Goal: Information Seeking & Learning: Learn about a topic

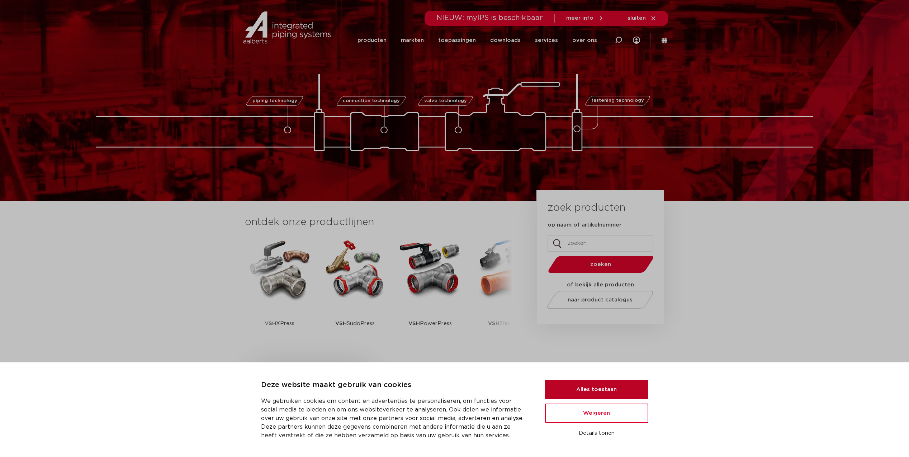
click at [583, 388] on button "Alles toestaan" at bounding box center [596, 389] width 103 height 19
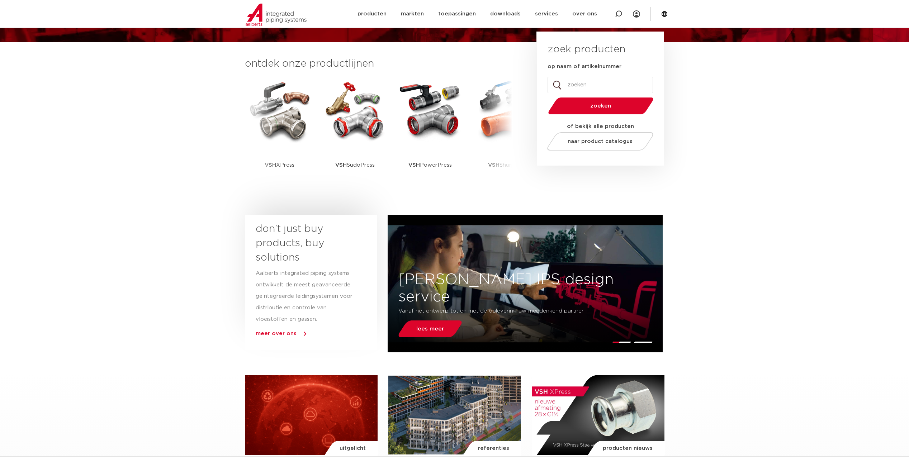
scroll to position [246, 0]
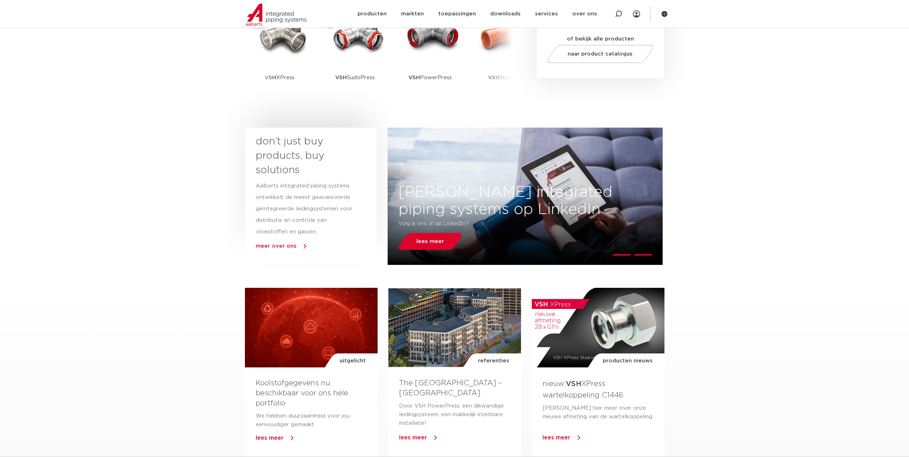
click at [290, 245] on span "meer over ons" at bounding box center [276, 245] width 41 height 5
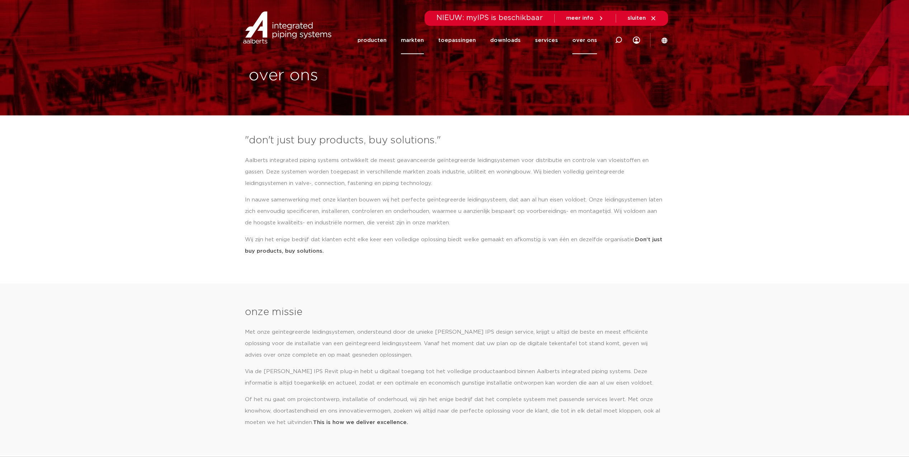
click at [422, 39] on link "markten" at bounding box center [412, 41] width 23 height 28
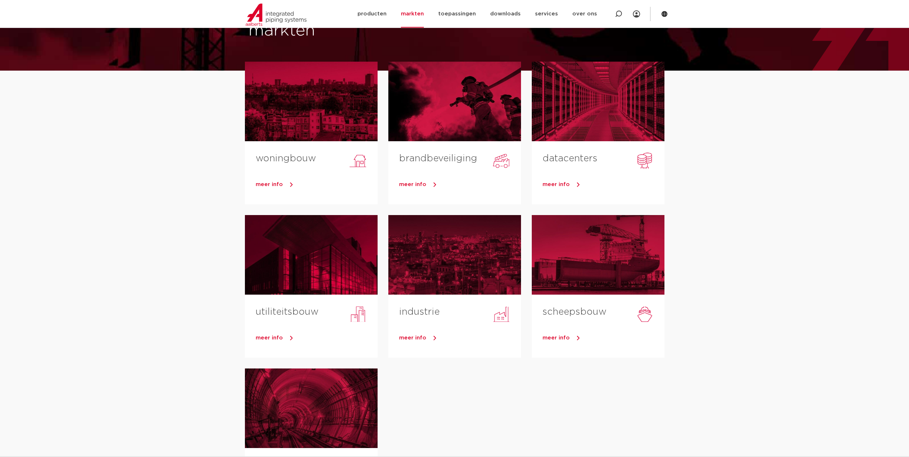
scroll to position [39, 0]
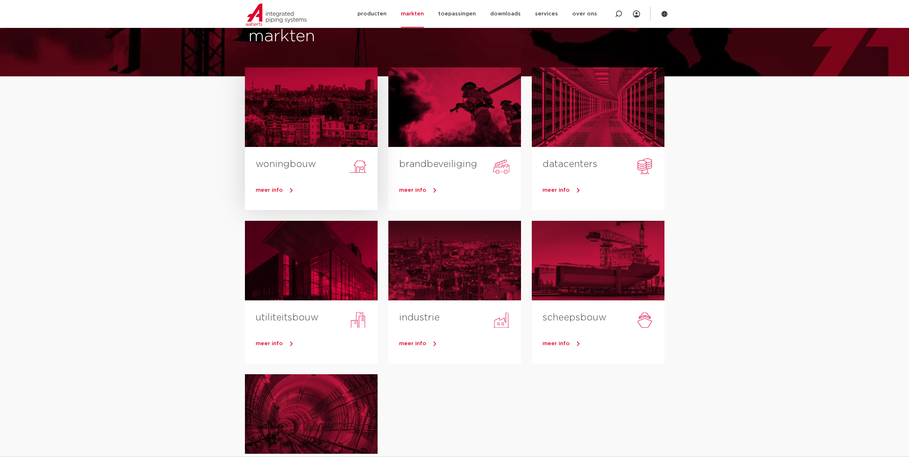
click at [353, 127] on div at bounding box center [311, 107] width 133 height 80
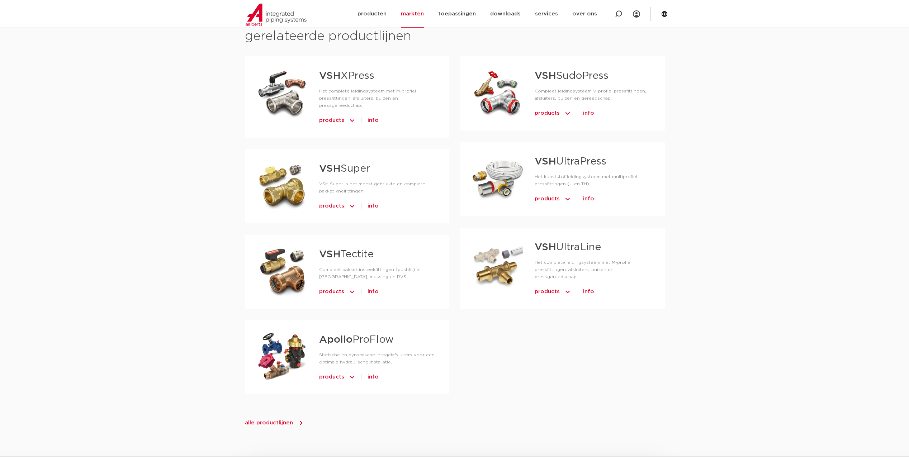
scroll to position [440, 0]
click at [290, 90] on div at bounding box center [281, 92] width 51 height 50
click at [346, 114] on span "products" at bounding box center [337, 119] width 37 height 11
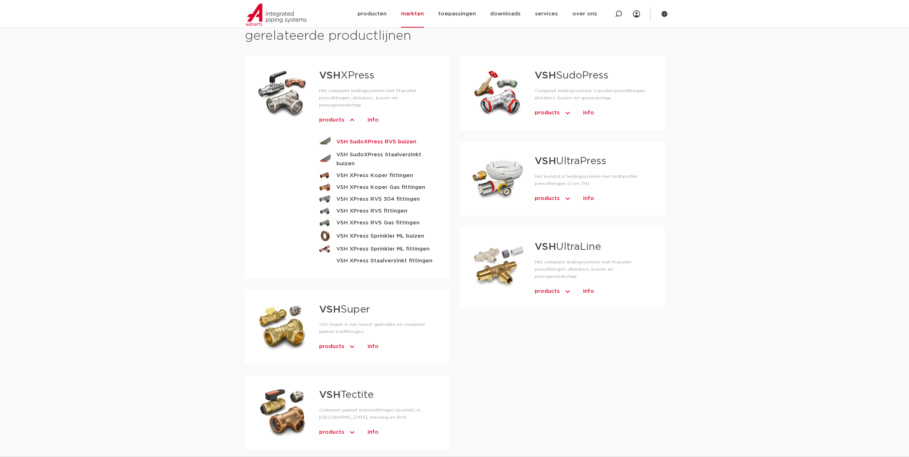
click at [361, 137] on strong "VSH SudoXPress RVS buizen" at bounding box center [376, 141] width 80 height 9
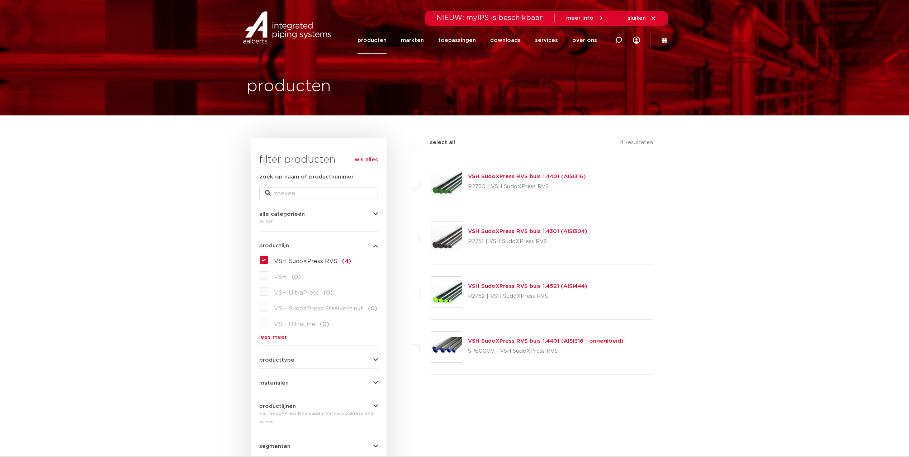
scroll to position [1, 0]
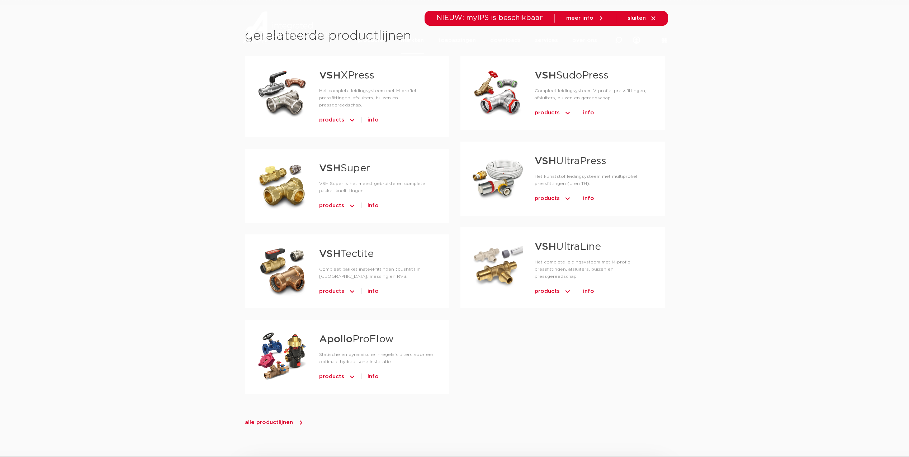
click at [338, 200] on span "products" at bounding box center [331, 205] width 25 height 11
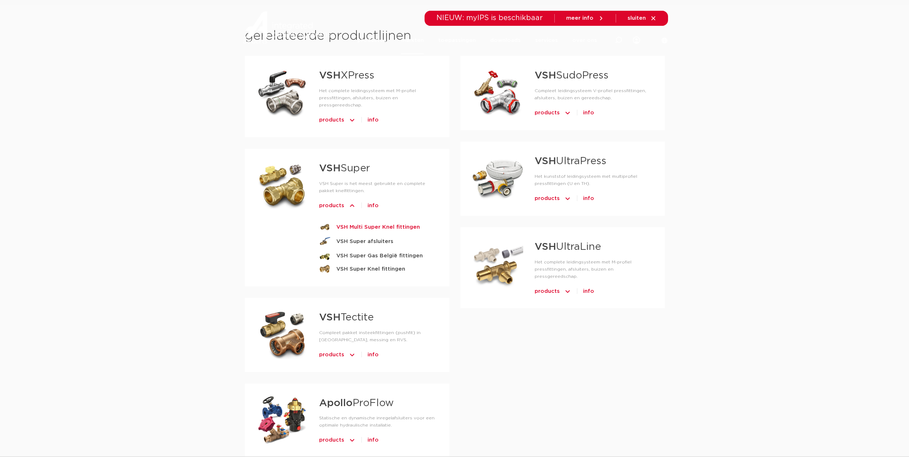
click at [357, 223] on strong "VSH Multi Super Knel fittingen" at bounding box center [378, 227] width 84 height 9
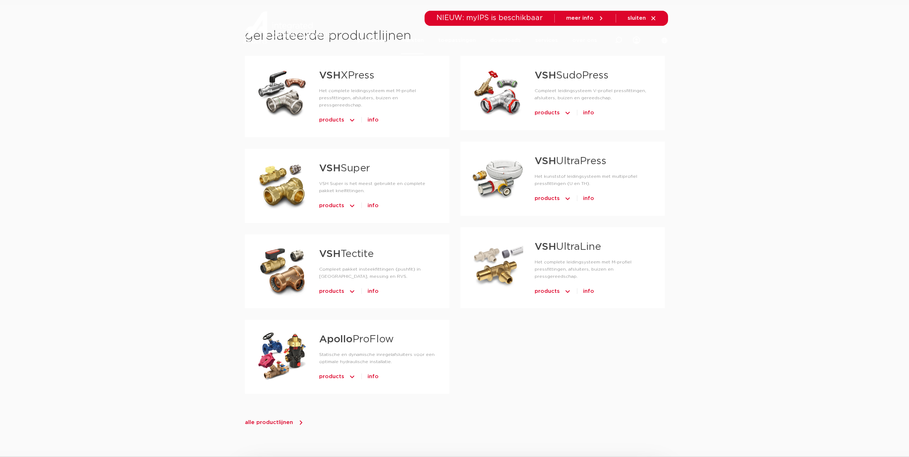
scroll to position [440, 0]
click at [541, 107] on span "products" at bounding box center [547, 112] width 25 height 11
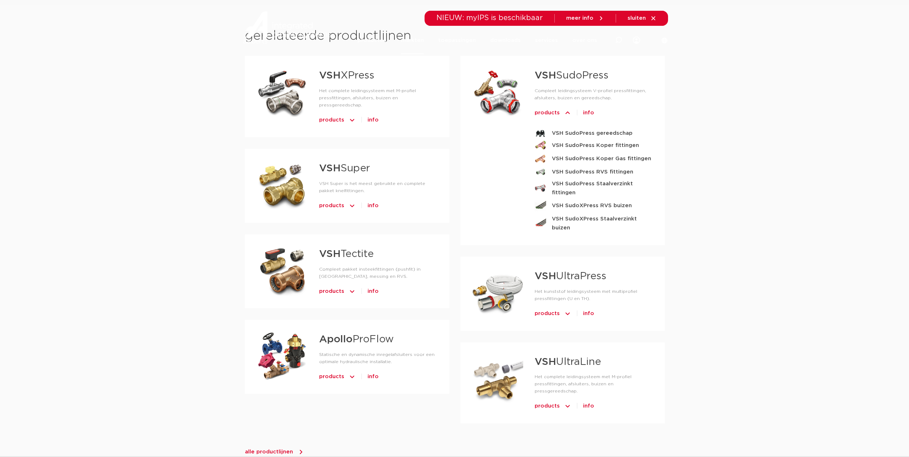
click at [508, 91] on div at bounding box center [497, 92] width 51 height 50
click at [590, 107] on span "info" at bounding box center [588, 112] width 11 height 11
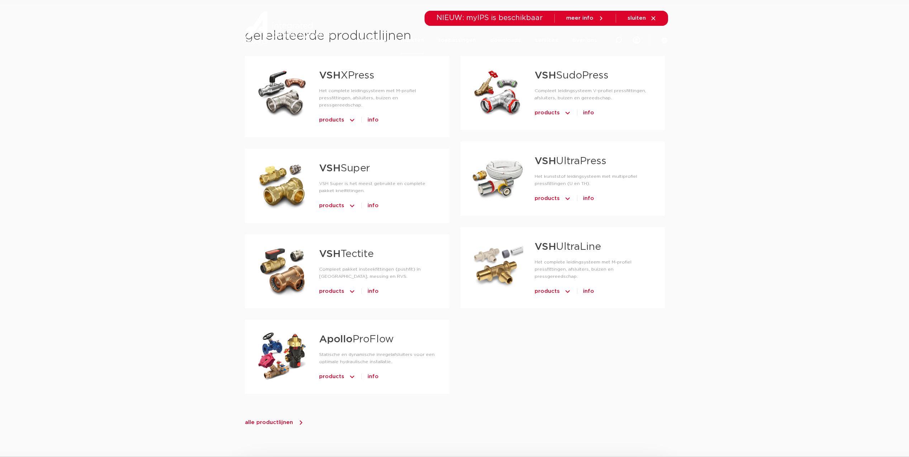
scroll to position [440, 0]
click at [347, 286] on span "products" at bounding box center [337, 291] width 37 height 11
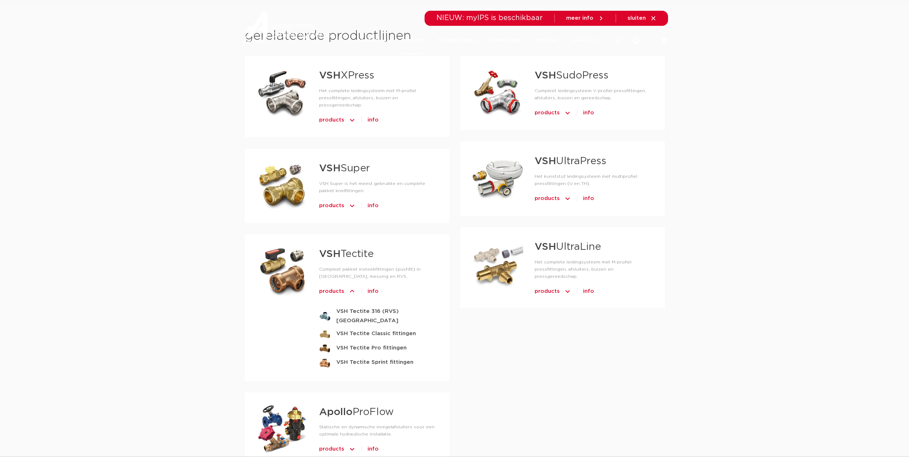
click at [370, 286] on span "info" at bounding box center [372, 291] width 11 height 11
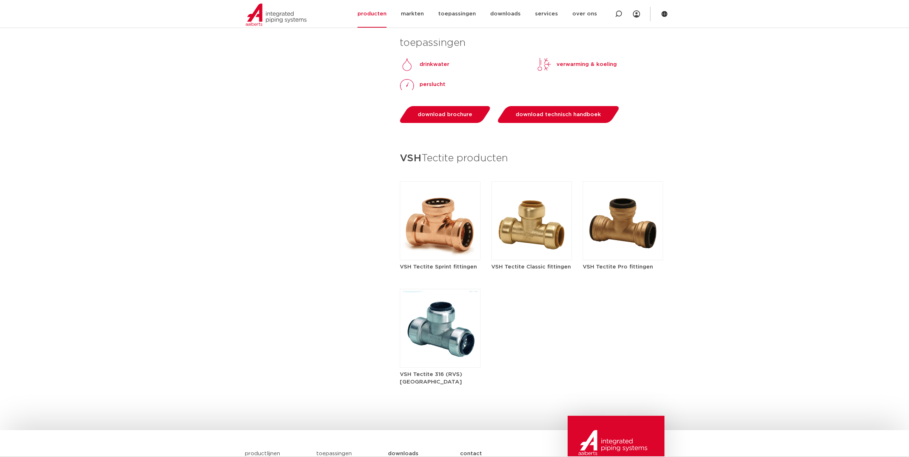
scroll to position [745, 0]
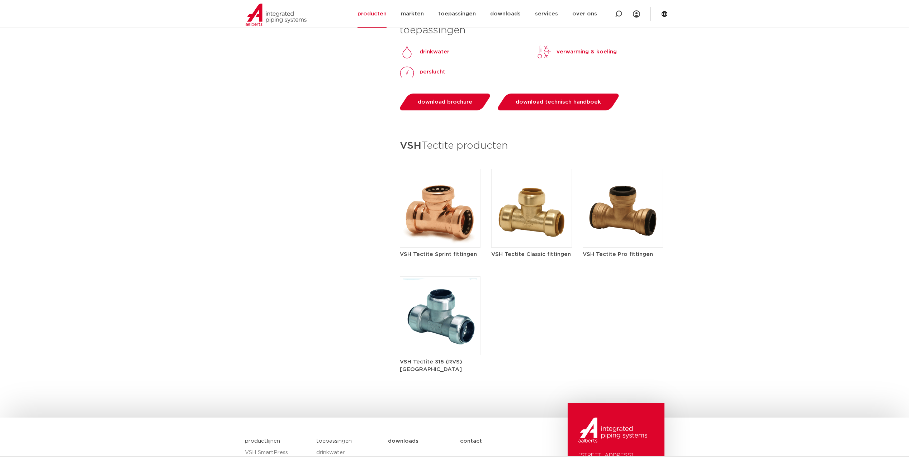
click at [428, 291] on img at bounding box center [440, 315] width 81 height 79
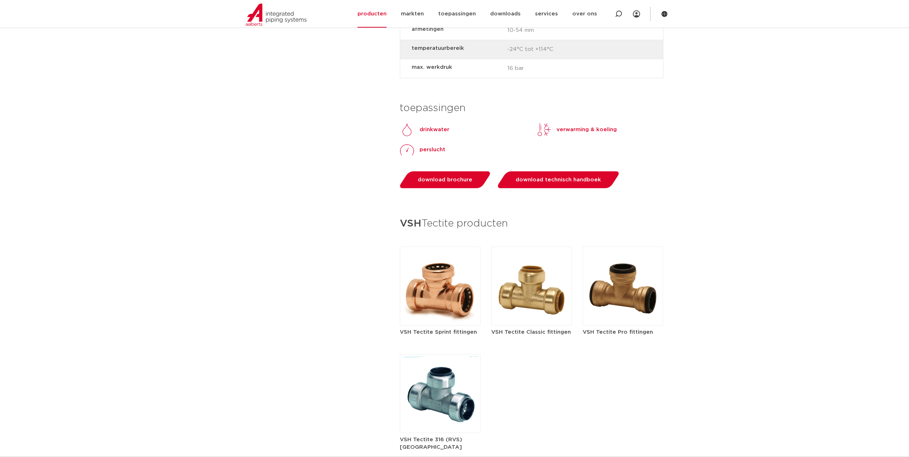
scroll to position [669, 0]
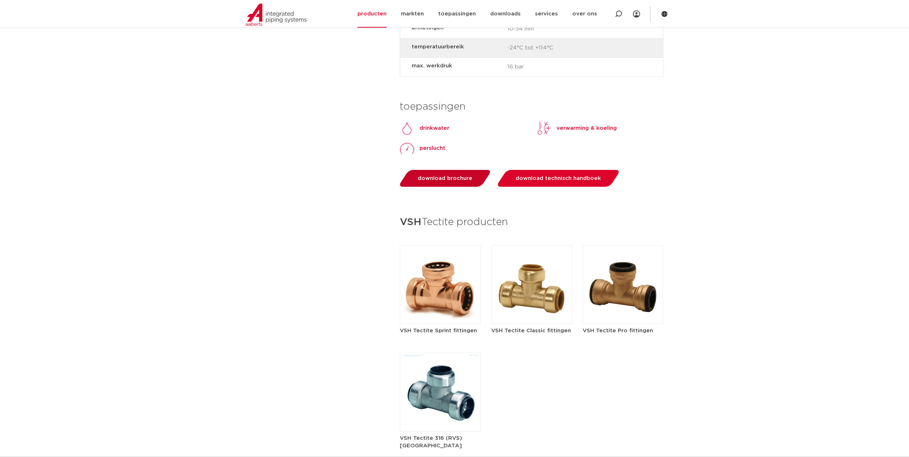
click at [443, 176] on span "download brochure" at bounding box center [445, 178] width 54 height 5
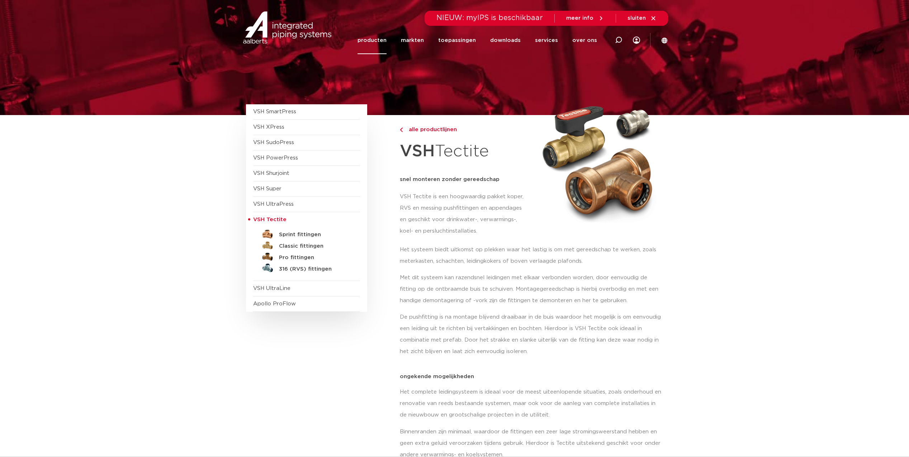
scroll to position [0, 0]
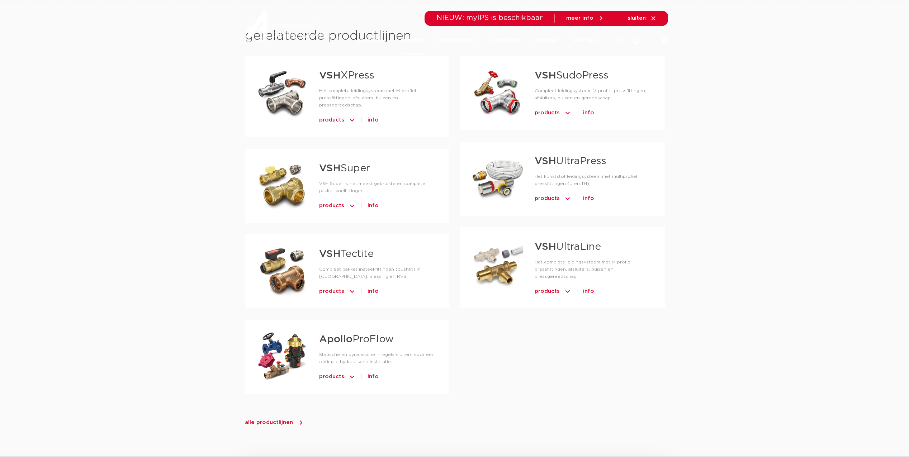
scroll to position [440, 0]
click at [332, 114] on span "products" at bounding box center [331, 119] width 25 height 11
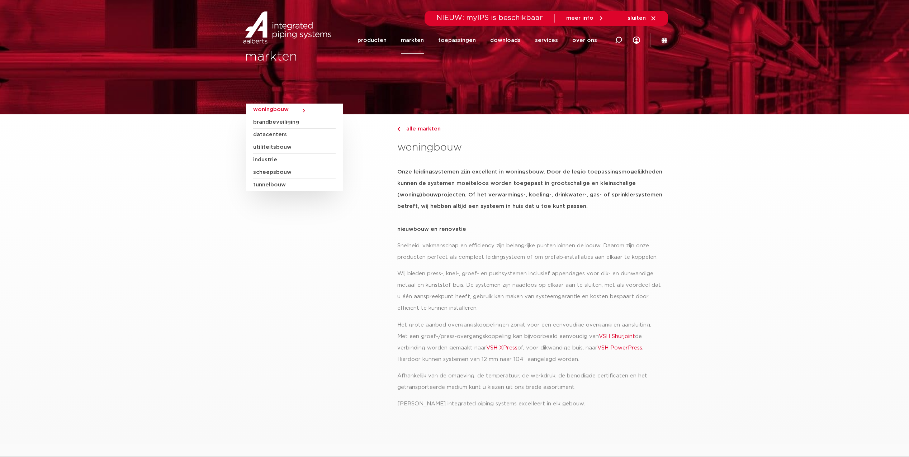
scroll to position [3, 0]
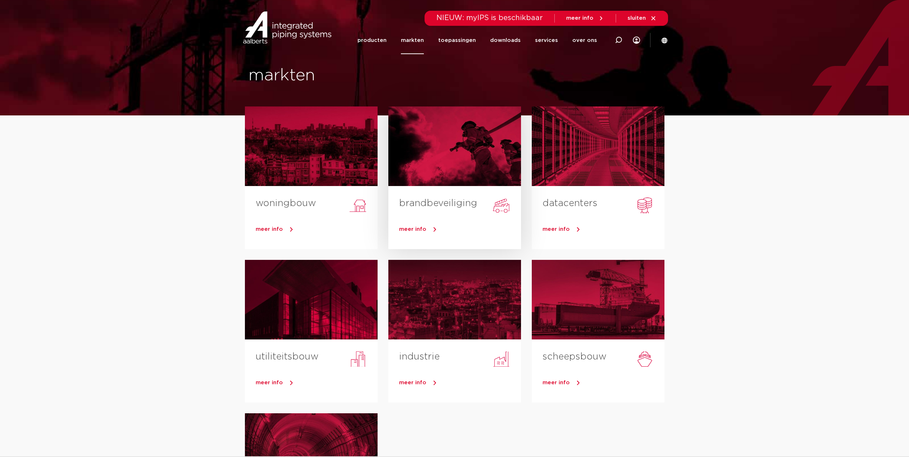
click at [445, 175] on div at bounding box center [454, 146] width 133 height 80
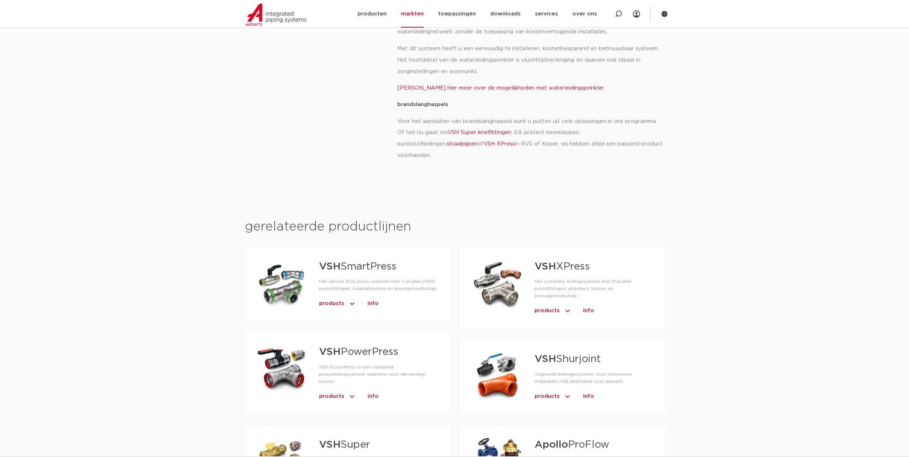
scroll to position [543, 0]
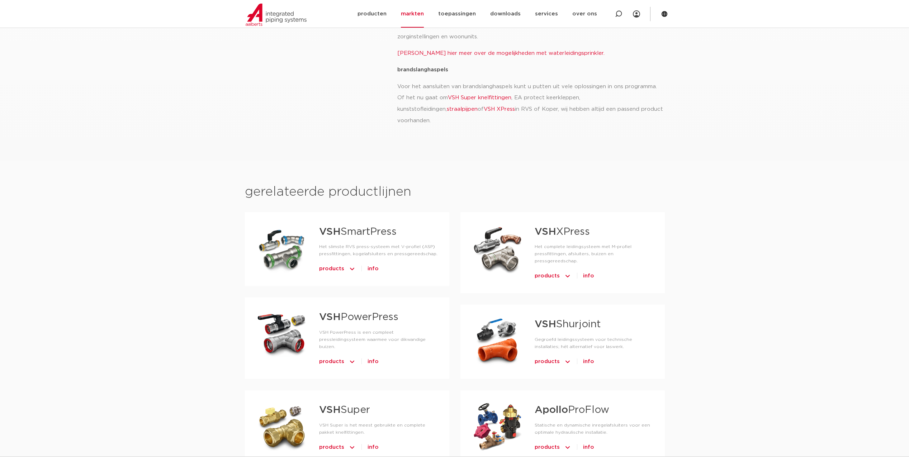
click at [372, 356] on span "info" at bounding box center [372, 361] width 11 height 11
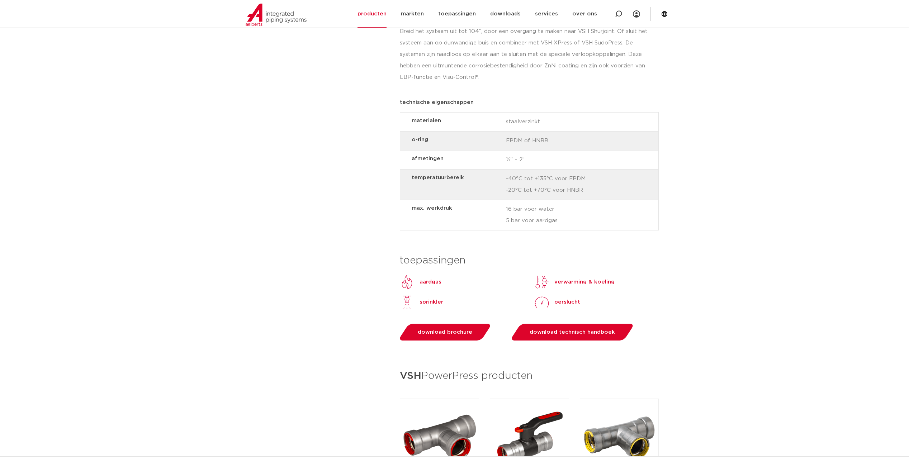
scroll to position [546, 0]
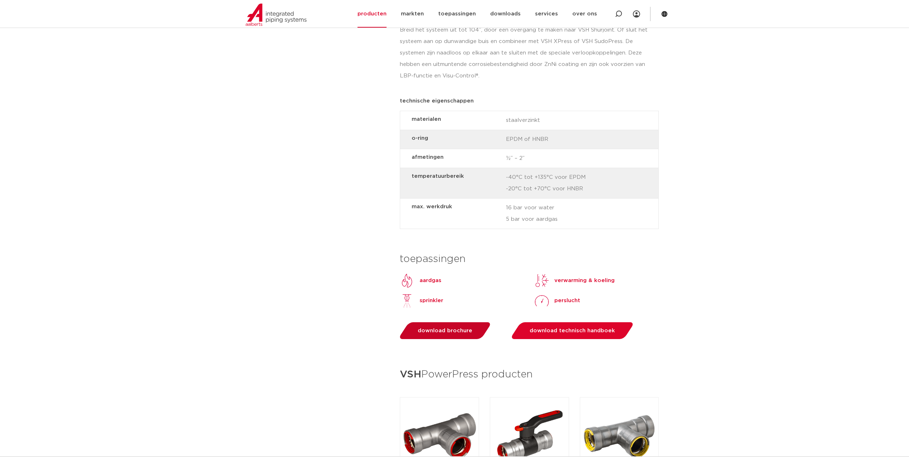
click at [432, 328] on span "download brochure" at bounding box center [445, 330] width 54 height 5
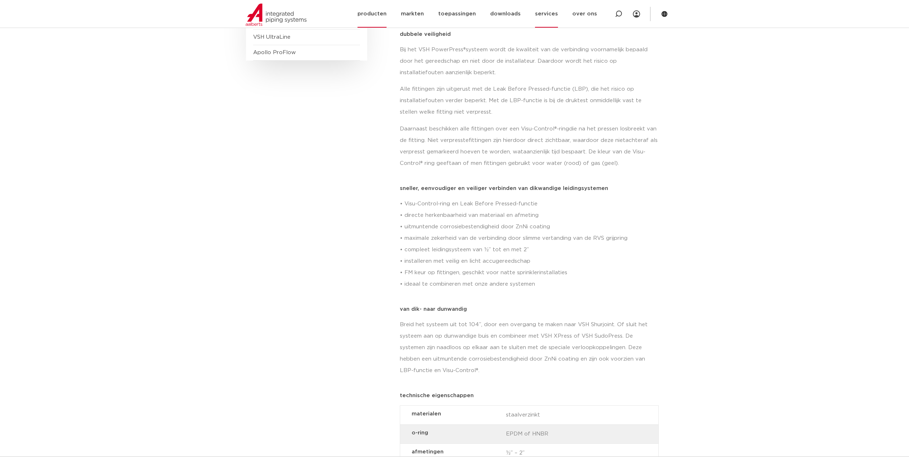
scroll to position [251, 0]
click at [551, 16] on link "services" at bounding box center [546, 14] width 23 height 28
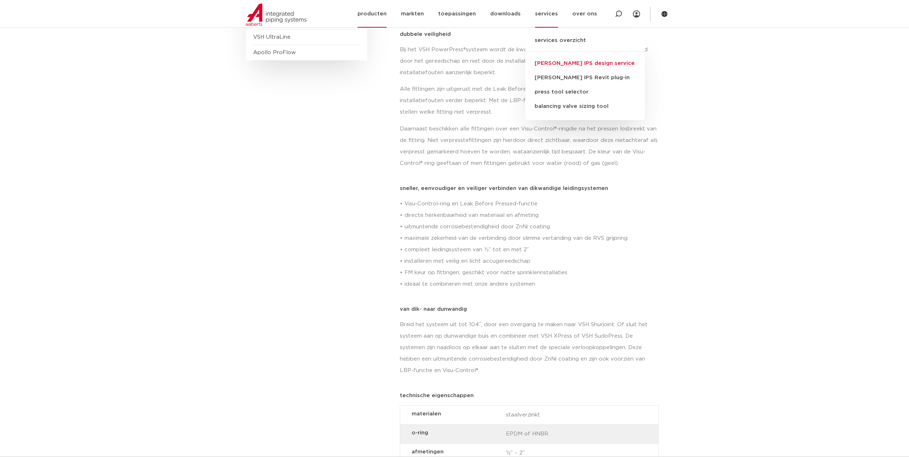
click at [562, 63] on link "[PERSON_NAME] IPS design service" at bounding box center [584, 63] width 119 height 14
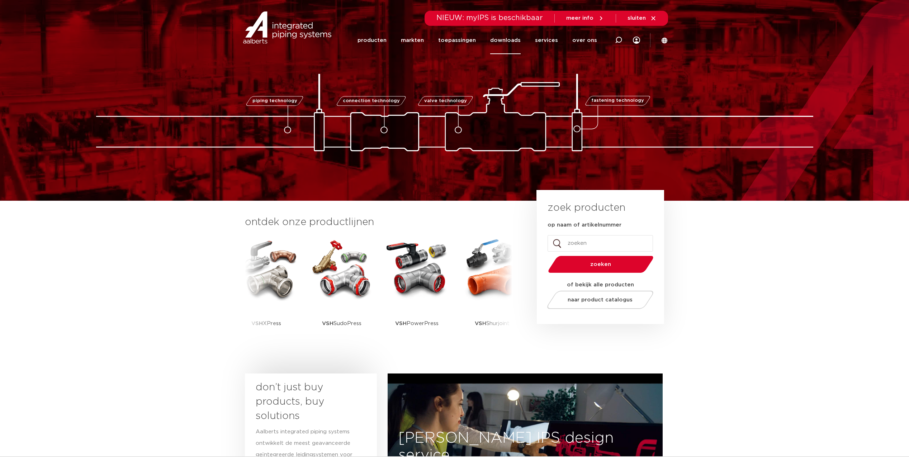
click at [500, 40] on link "downloads" at bounding box center [505, 41] width 30 height 28
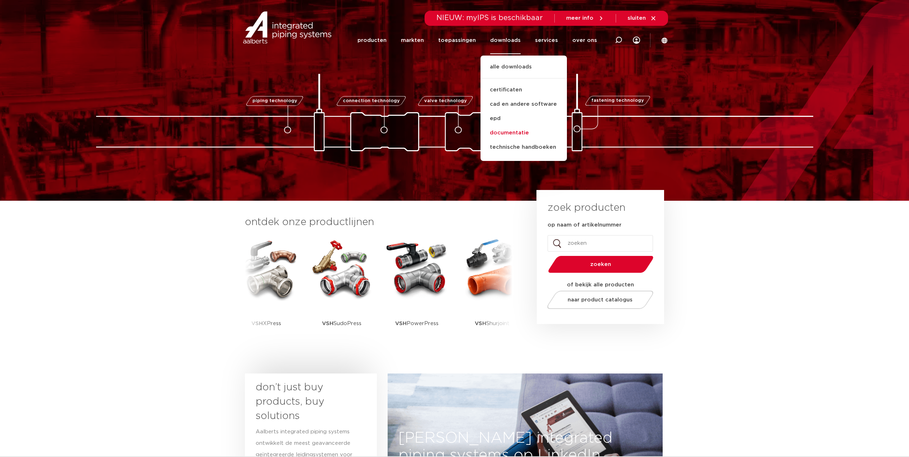
click at [514, 133] on link "documentatie" at bounding box center [523, 133] width 86 height 14
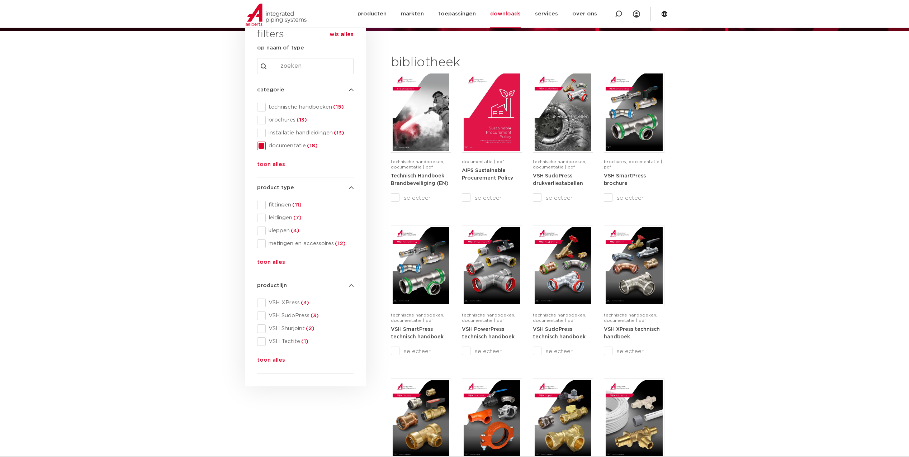
scroll to position [84, 0]
click at [417, 270] on img at bounding box center [421, 265] width 57 height 77
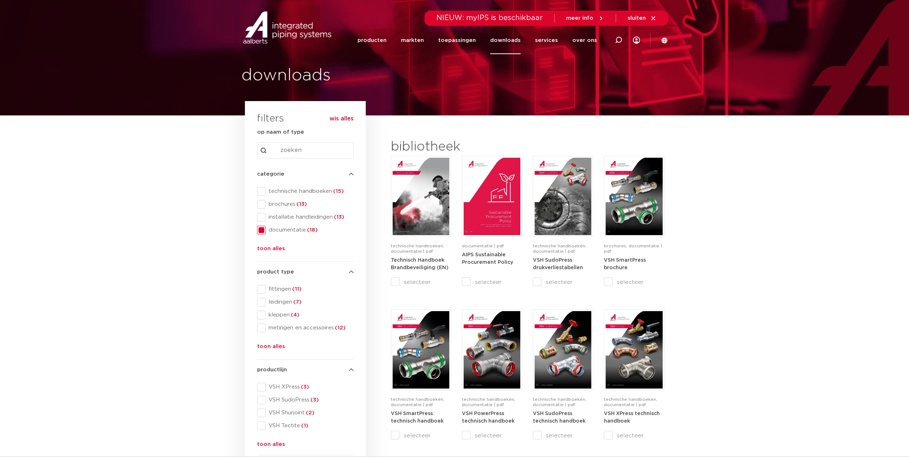
scroll to position [0, 0]
click at [259, 203] on span at bounding box center [261, 204] width 9 height 9
click at [258, 230] on span at bounding box center [261, 230] width 9 height 9
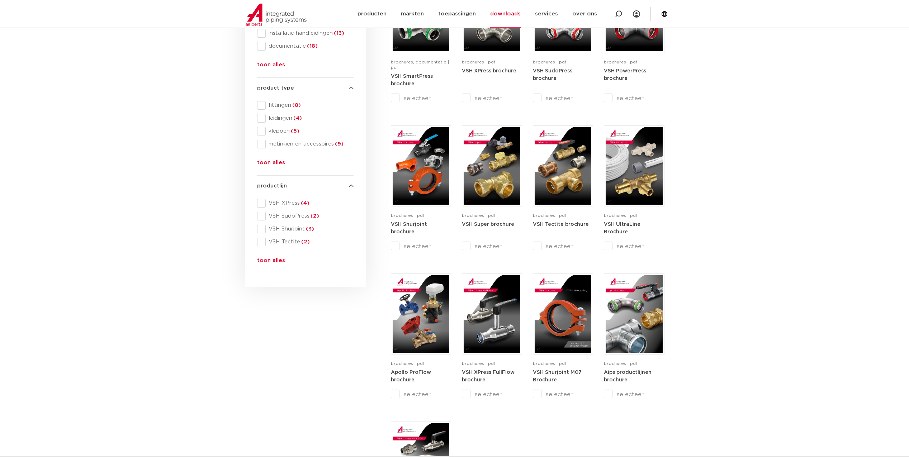
scroll to position [188, 0]
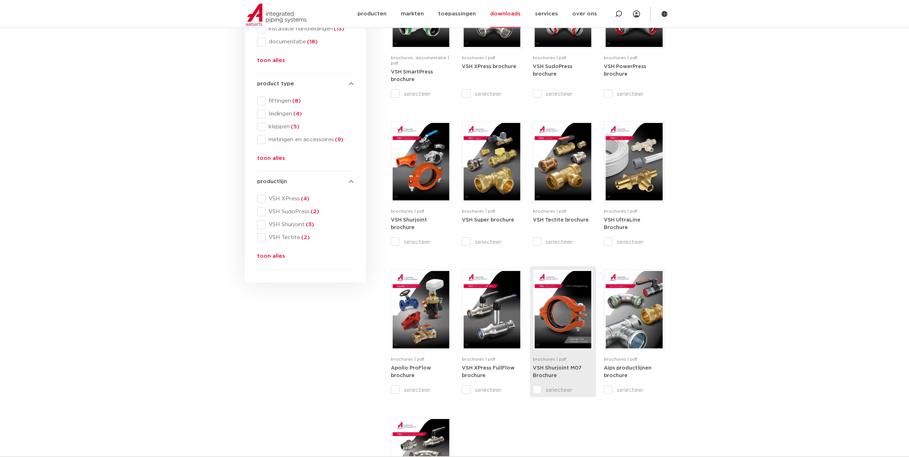
click at [568, 322] on img at bounding box center [563, 309] width 57 height 77
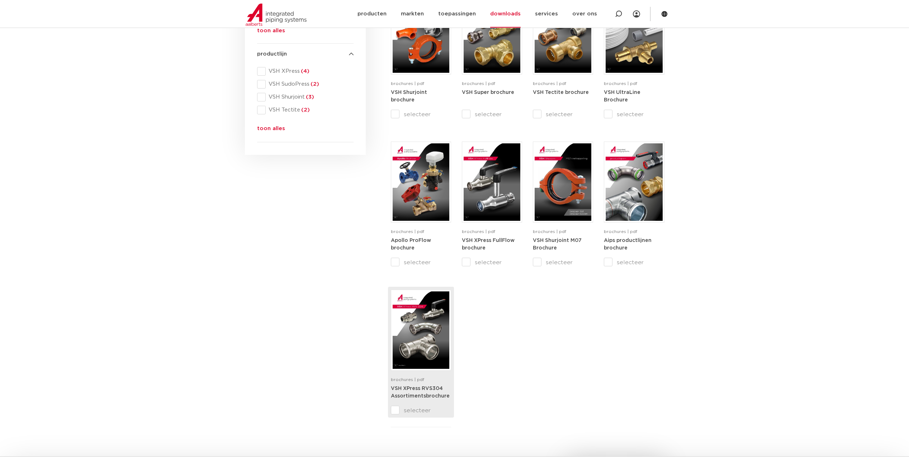
scroll to position [316, 0]
click at [434, 320] on img at bounding box center [421, 329] width 57 height 77
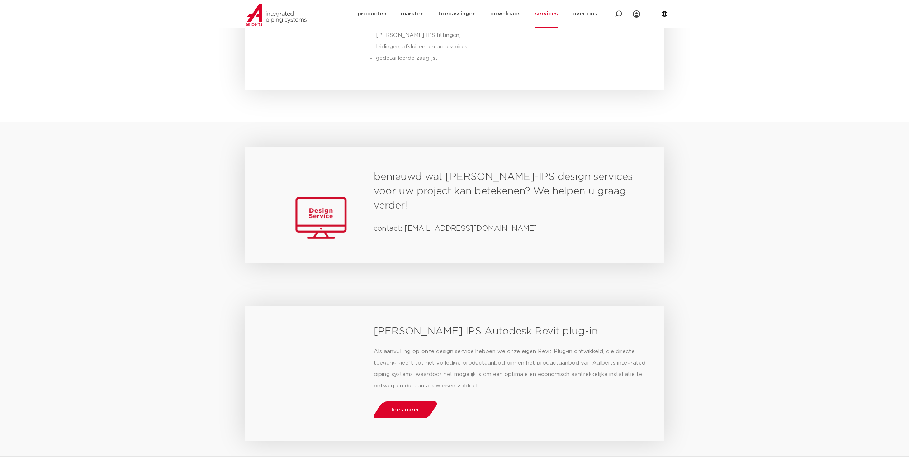
scroll to position [1189, 0]
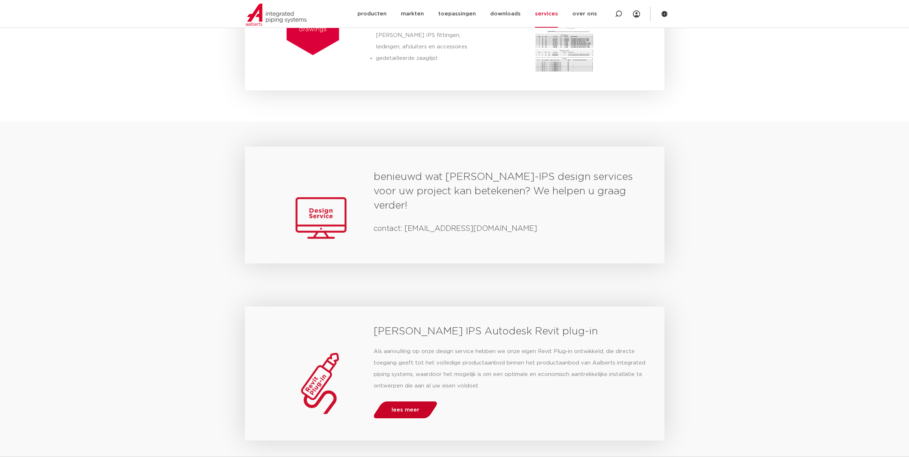
click at [408, 406] on link "lees meer" at bounding box center [405, 410] width 67 height 17
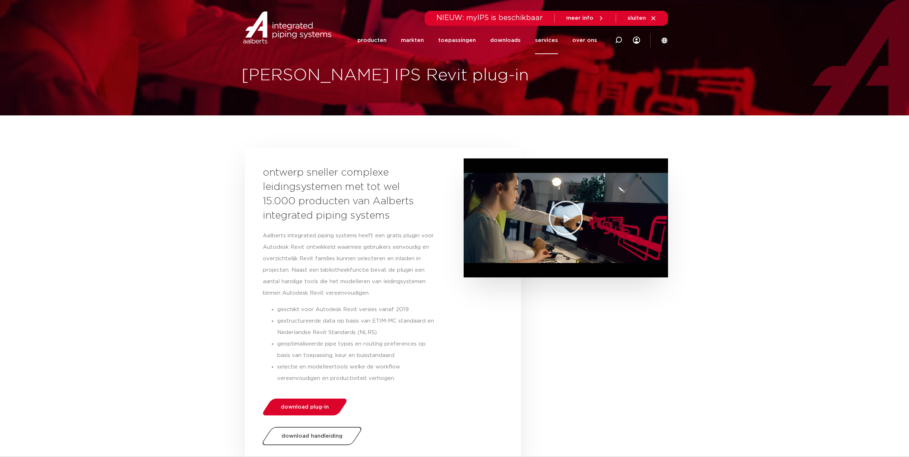
drag, startPoint x: 567, startPoint y: 218, endPoint x: 569, endPoint y: 226, distance: 7.4
click at [567, 219] on icon "Video afspelen" at bounding box center [566, 218] width 36 height 36
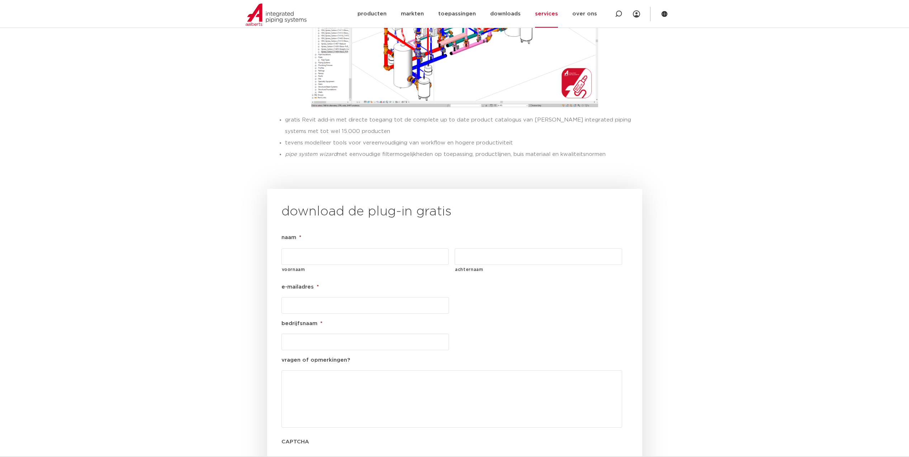
scroll to position [645, 0]
click at [581, 14] on link "over ons" at bounding box center [584, 14] width 25 height 28
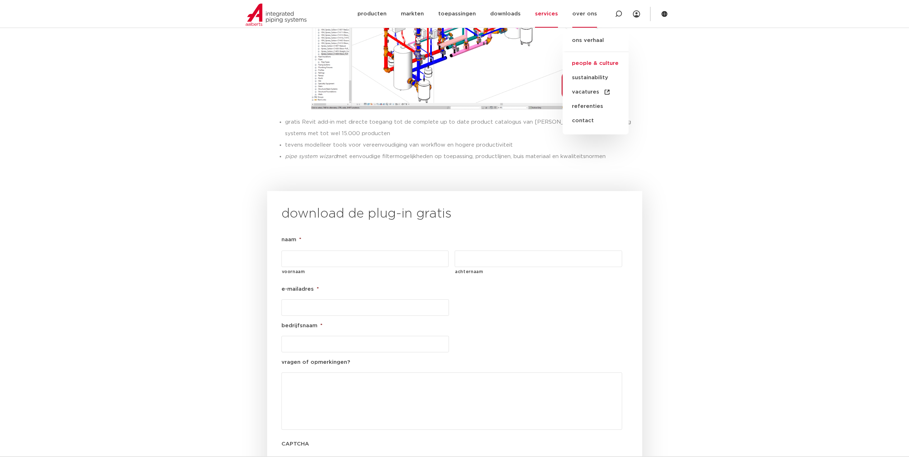
click at [594, 63] on link "people & culture" at bounding box center [596, 63] width 66 height 14
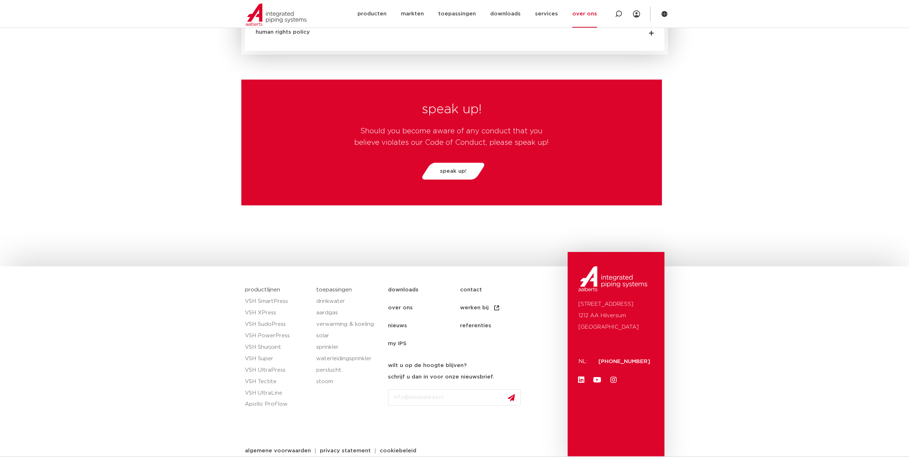
scroll to position [1748, 0]
click at [592, 14] on link "over ons" at bounding box center [584, 14] width 25 height 28
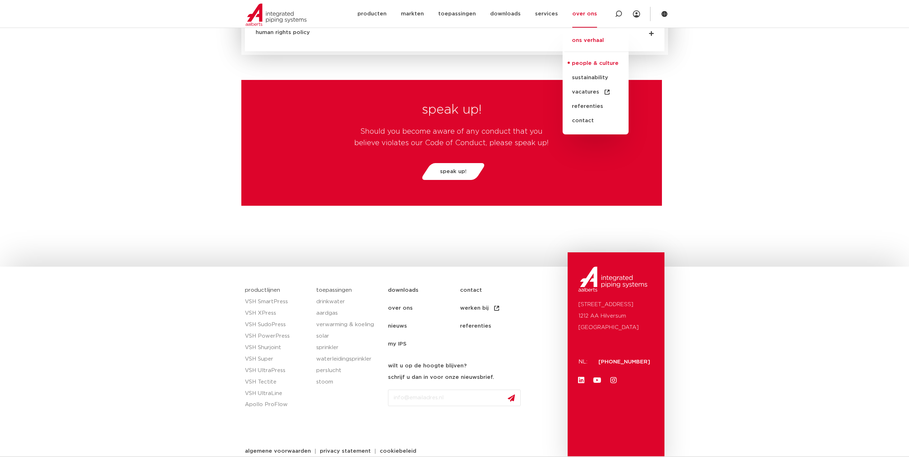
click at [593, 42] on link "ons verhaal" at bounding box center [596, 44] width 66 height 16
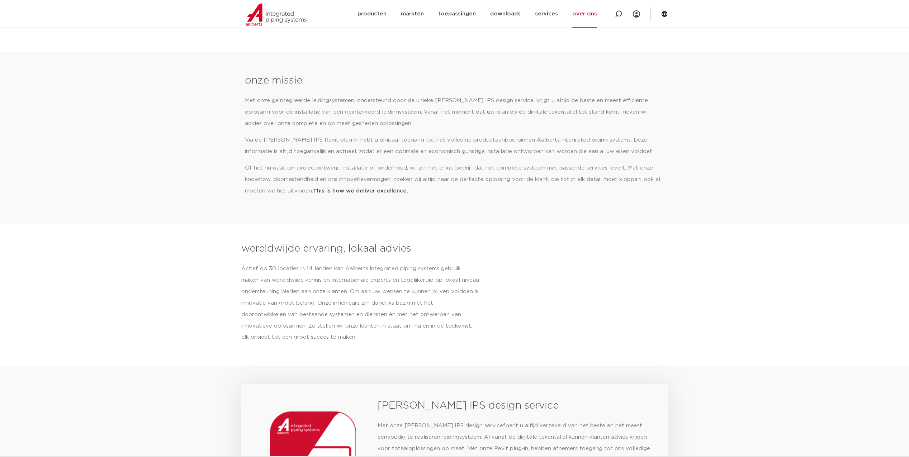
scroll to position [191, 0]
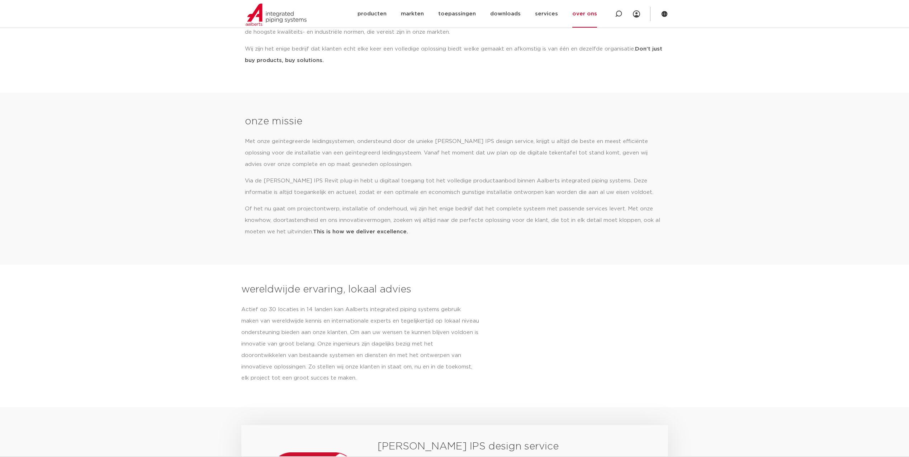
click at [587, 12] on link "over ons" at bounding box center [584, 14] width 25 height 28
click at [407, 13] on li "markten" at bounding box center [412, 14] width 37 height 28
click at [413, 13] on link "markten" at bounding box center [412, 14] width 23 height 28
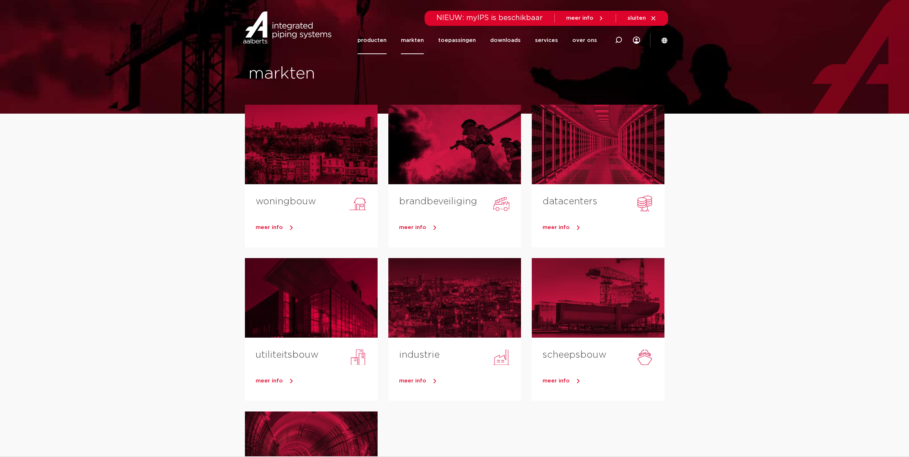
click at [378, 37] on link "producten" at bounding box center [371, 41] width 29 height 28
